Goal: Navigation & Orientation: Find specific page/section

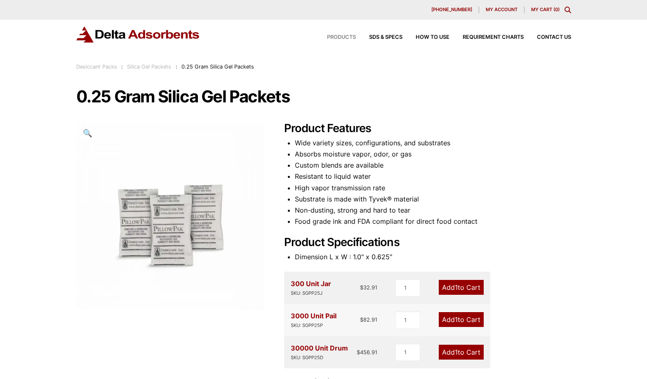
click at [347, 37] on span "Products" at bounding box center [341, 37] width 29 height 5
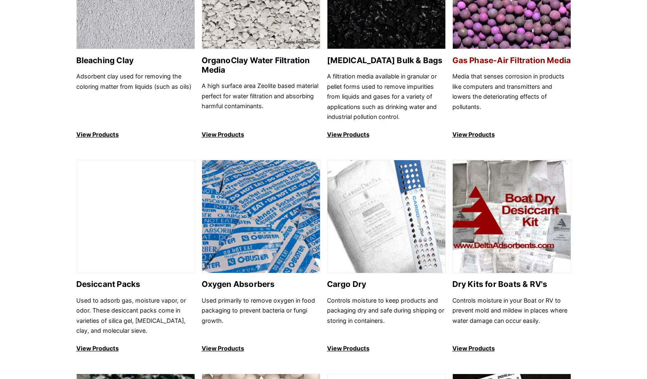
scroll to position [413, 0]
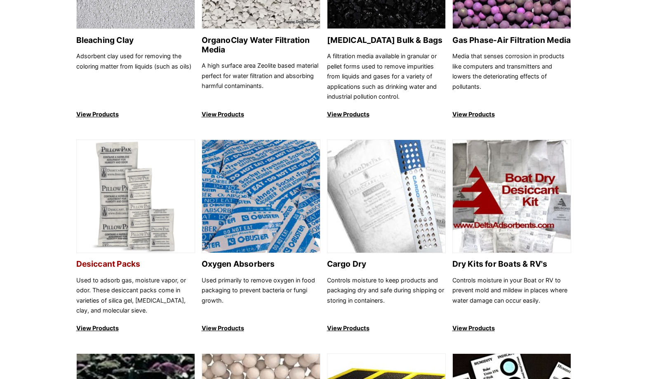
click at [110, 263] on h2 "Desiccant Packs" at bounding box center [135, 263] width 119 height 9
